Goal: Find contact information: Find contact information

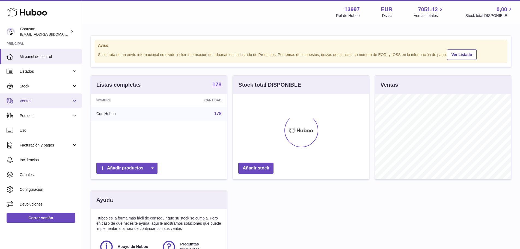
scroll to position [85, 136]
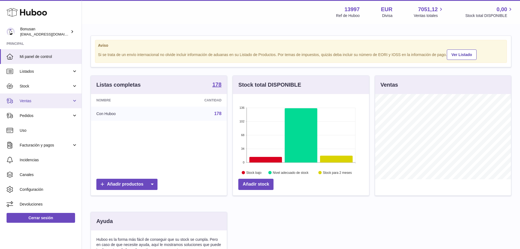
click at [42, 102] on span "Ventas" at bounding box center [46, 100] width 52 height 5
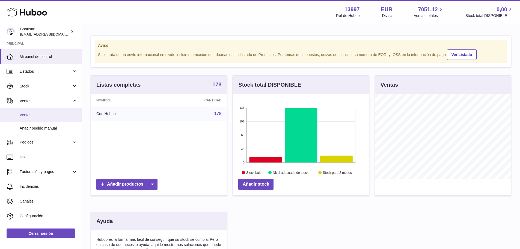
click at [42, 117] on span "Ventas" at bounding box center [49, 114] width 58 height 5
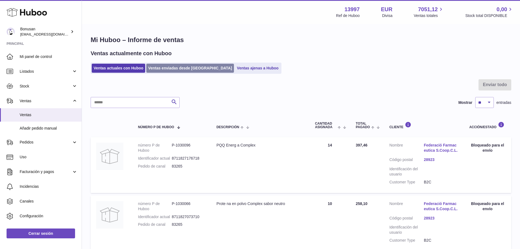
click at [169, 66] on link "Ventas enviadas desde [GEOGRAPHIC_DATA]" at bounding box center [190, 68] width 88 height 9
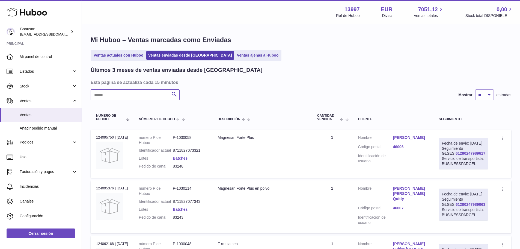
click at [157, 93] on input "text" at bounding box center [135, 94] width 89 height 11
paste input "*****"
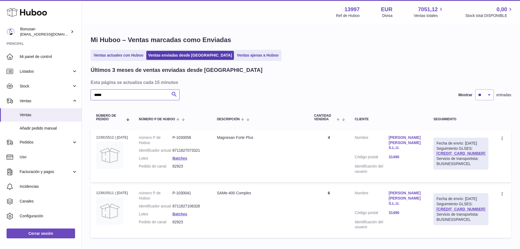
type input "*****"
click at [410, 138] on link "[PERSON_NAME] [PERSON_NAME] S.L.U." at bounding box center [406, 143] width 34 height 16
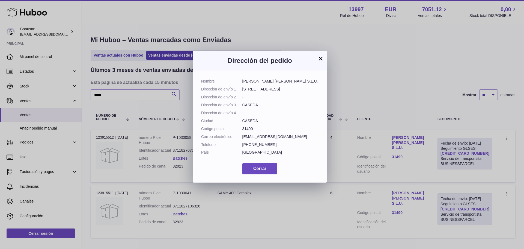
drag, startPoint x: 286, startPoint y: 81, endPoint x: 241, endPoint y: 80, distance: 44.5
click at [241, 80] on dl "Nombre [PERSON_NAME] [PERSON_NAME] S.L.U. Dirección de envío 1 [GEOGRAPHIC_DATA…" at bounding box center [259, 118] width 117 height 79
copy dl "[PERSON_NAME] [PERSON_NAME] S.L.U."
drag, startPoint x: 285, startPoint y: 89, endPoint x: 243, endPoint y: 87, distance: 41.9
click at [243, 87] on dd "[STREET_ADDRESS]" at bounding box center [281, 89] width 76 height 5
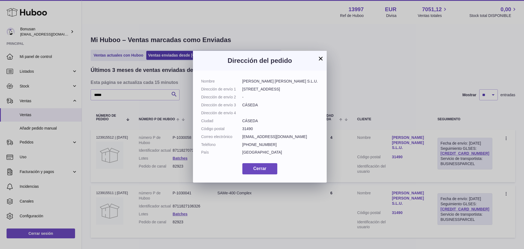
copy dd "[STREET_ADDRESS]"
drag, startPoint x: 295, startPoint y: 151, endPoint x: 242, endPoint y: 152, distance: 53.0
click at [243, 139] on dd "[EMAIL_ADDRESS][DOMAIN_NAME]" at bounding box center [281, 136] width 76 height 5
copy dd "[EMAIL_ADDRESS][DOMAIN_NAME]"
drag, startPoint x: 271, startPoint y: 161, endPoint x: 250, endPoint y: 160, distance: 20.5
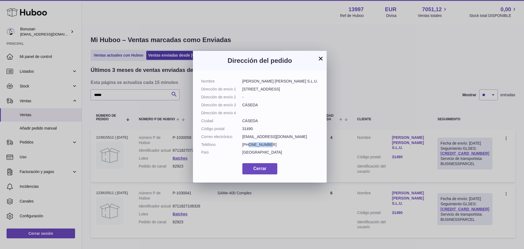
click at [250, 147] on dd "[PHONE_NUMBER]" at bounding box center [281, 144] width 76 height 5
copy dd "652499489"
